Goal: Use online tool/utility: Utilize a website feature to perform a specific function

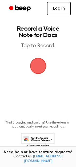
drag, startPoint x: 0, startPoint y: 0, endPoint x: 42, endPoint y: 68, distance: 80.3
click at [42, 68] on span "button" at bounding box center [38, 66] width 15 height 15
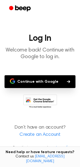
click at [45, 76] on button "Continue with Google" at bounding box center [40, 81] width 71 height 13
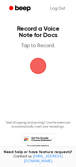
click at [38, 72] on span "button" at bounding box center [38, 66] width 15 height 15
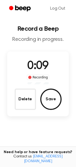
scroll to position [38, 0]
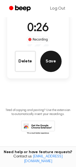
click at [44, 66] on button "Save" at bounding box center [50, 61] width 21 height 21
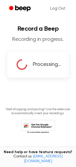
scroll to position [0, 0]
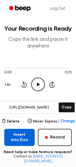
click at [11, 140] on button "Insert into Doc" at bounding box center [19, 137] width 30 height 17
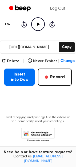
scroll to position [57, 0]
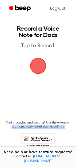
drag, startPoint x: 74, startPoint y: 112, endPoint x: 71, endPoint y: 145, distance: 33.6
click at [71, 145] on main "Record a Voice Note for Docs Tap to Record. Tired of copying and pasting? Use t…" at bounding box center [38, 81] width 76 height 163
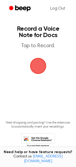
click at [60, 152] on div "Need help or have feature requests? Contact us support@beepaudio.com" at bounding box center [38, 157] width 76 height 21
click at [76, 162] on div "Need help or have feature requests? Contact us support@beepaudio.com" at bounding box center [38, 157] width 76 height 21
click at [36, 66] on span "button" at bounding box center [38, 66] width 16 height 16
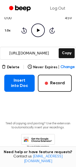
scroll to position [67, 0]
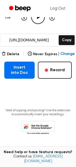
click at [13, 86] on main "Your Recording is Ready Copy the link and paste it anywhere 0:00 4:59 Your brow…" at bounding box center [38, 42] width 76 height 218
click at [14, 79] on main "Your Recording is Ready Copy the link and paste it anywhere 0:00 4:59 Your brow…" at bounding box center [38, 42] width 76 height 218
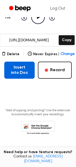
click at [15, 66] on button "Insert into Doc" at bounding box center [19, 70] width 30 height 17
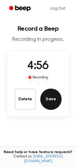
click at [46, 93] on button "Save" at bounding box center [50, 99] width 21 height 21
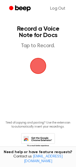
click at [30, 67] on span "button" at bounding box center [37, 65] width 17 height 17
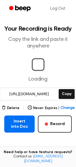
scroll to position [67, 0]
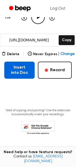
click at [20, 67] on button "Insert into Doc" at bounding box center [19, 70] width 30 height 17
click at [15, 67] on button "Insert into Doc" at bounding box center [19, 70] width 30 height 17
